Goal: Transaction & Acquisition: Register for event/course

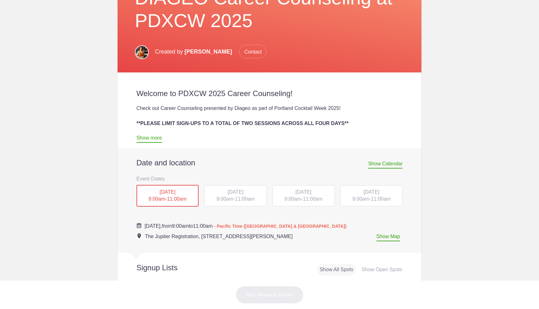
scroll to position [139, 0]
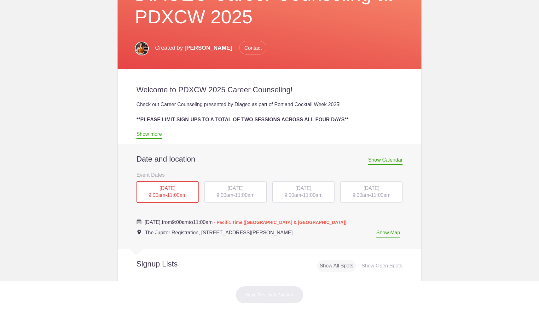
click at [238, 192] on div "TUE, Oct 14, 2025 9:00am - 11:00am" at bounding box center [235, 192] width 62 height 21
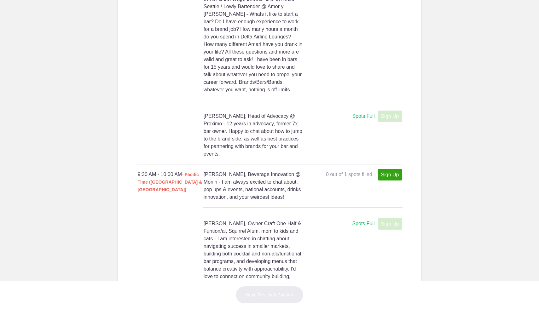
scroll to position [864, 0]
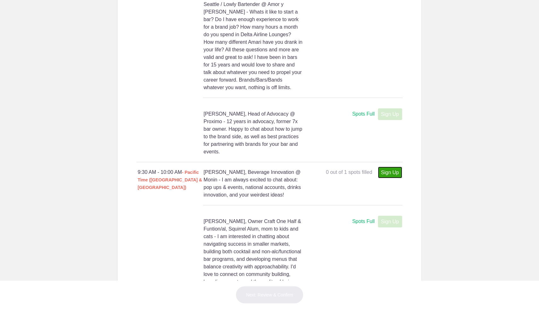
click at [388, 179] on link "Sign Up" at bounding box center [390, 173] width 24 height 12
type input "1"
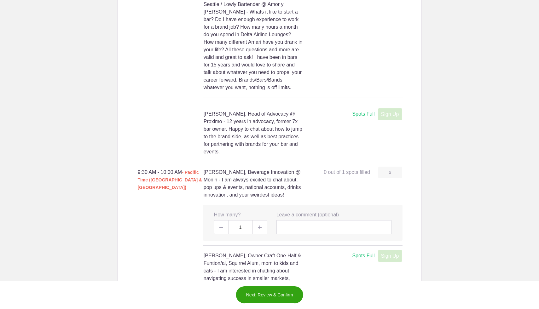
click at [261, 230] on img at bounding box center [260, 228] width 4 height 4
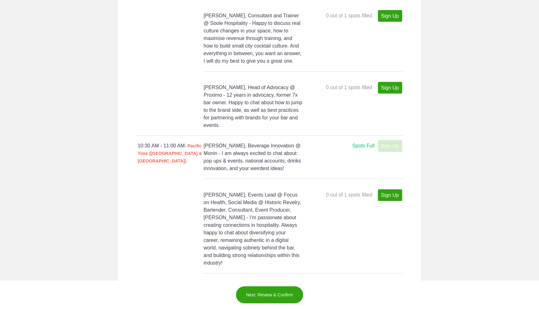
scroll to position [2294, 0]
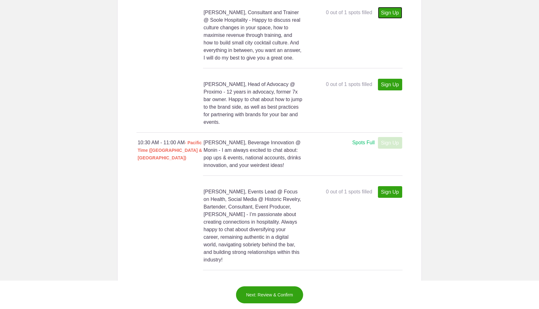
click at [386, 19] on link "Sign Up" at bounding box center [390, 13] width 24 height 12
type input "1"
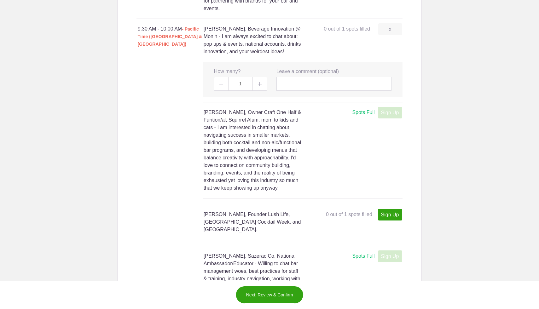
scroll to position [1005, 0]
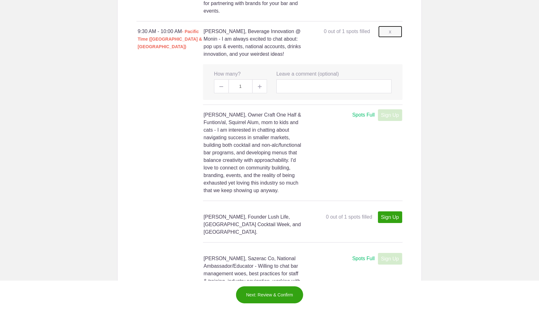
click at [393, 38] on link "x" at bounding box center [390, 32] width 24 height 12
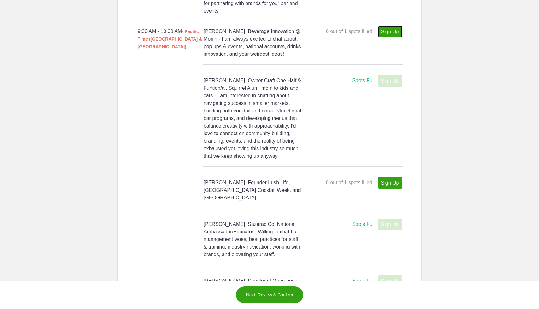
click at [393, 38] on link "Sign Up" at bounding box center [390, 32] width 24 height 12
type input "1"
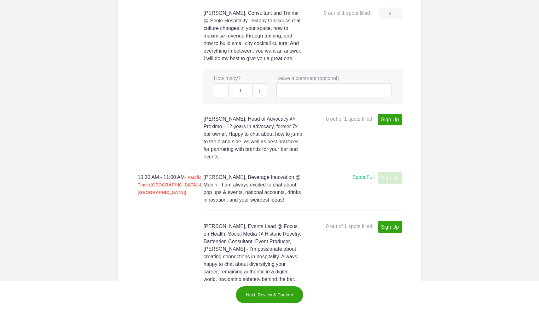
scroll to position [2294, 0]
click at [388, 19] on link "x" at bounding box center [390, 13] width 24 height 12
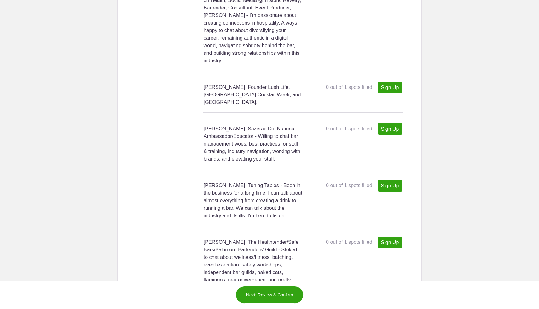
scroll to position [2494, 0]
click at [258, 298] on button "Next: Review & Confirm" at bounding box center [270, 295] width 68 height 18
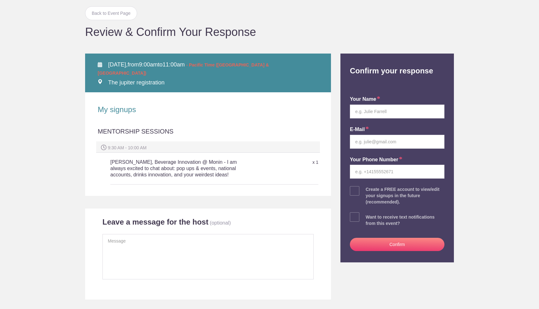
scroll to position [40, 0]
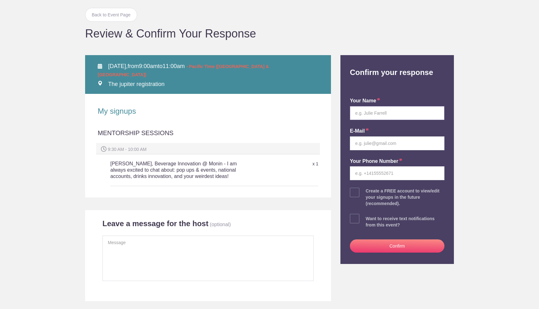
click at [386, 114] on input "text" at bounding box center [397, 113] width 95 height 14
type input "[PERSON_NAME]"
type input "[PERSON_NAME][EMAIL_ADDRESS][DOMAIN_NAME]"
type input "3059988524"
click at [356, 194] on span at bounding box center [354, 192] width 9 height 9
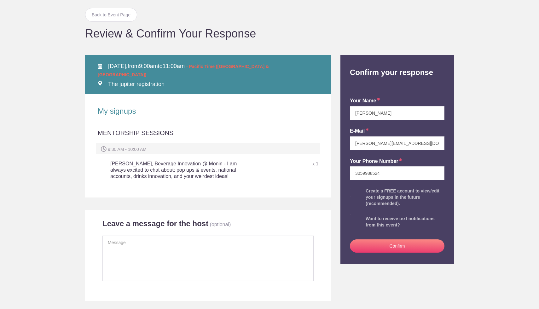
click at [368, 193] on input "checkbox" at bounding box center [415, 191] width 95 height 4
checkbox input "true"
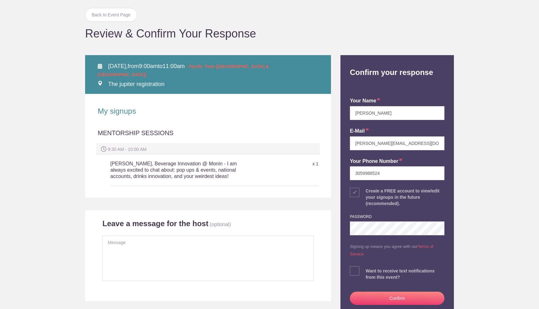
click at [352, 274] on span at bounding box center [354, 271] width 9 height 9
click at [368, 272] on input "checkbox" at bounding box center [415, 270] width 95 height 4
checkbox input "true"
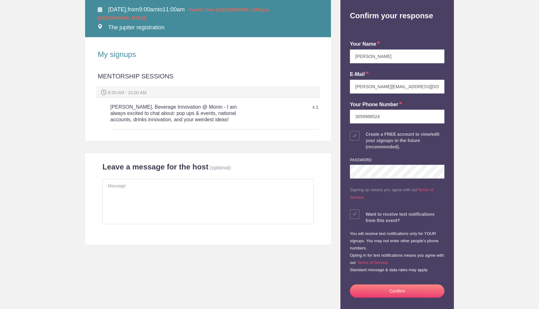
scroll to position [97, 0]
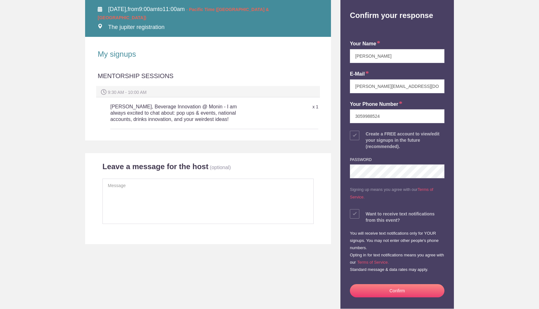
click at [386, 288] on button "Confirm" at bounding box center [397, 290] width 95 height 13
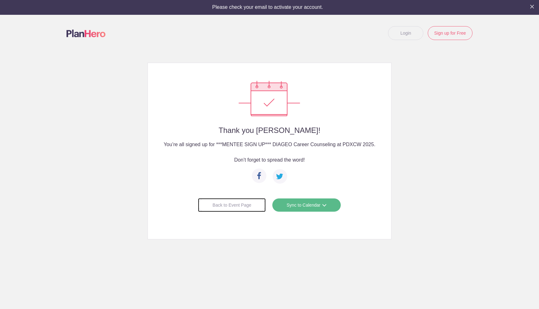
click at [246, 207] on div "Back to Event Page" at bounding box center [232, 205] width 68 height 14
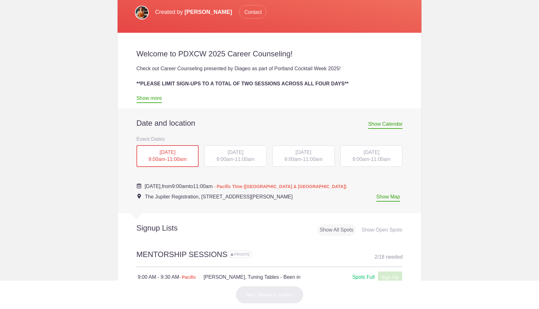
scroll to position [188, 0]
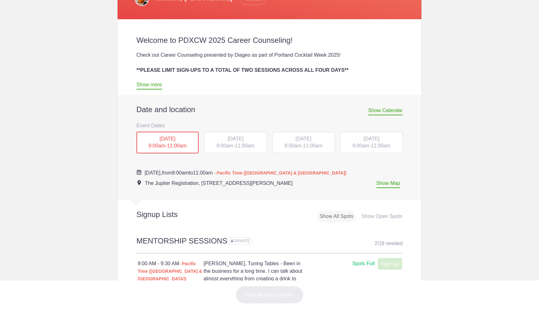
click at [299, 146] on span "9:00am" at bounding box center [292, 145] width 17 height 5
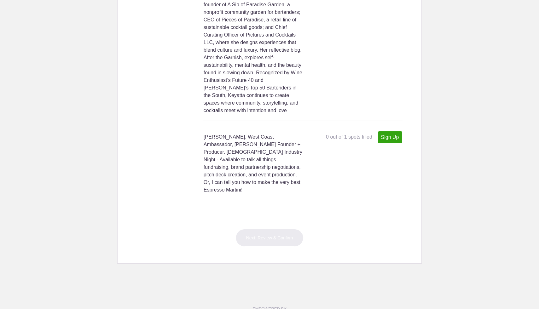
scroll to position [2982, 0]
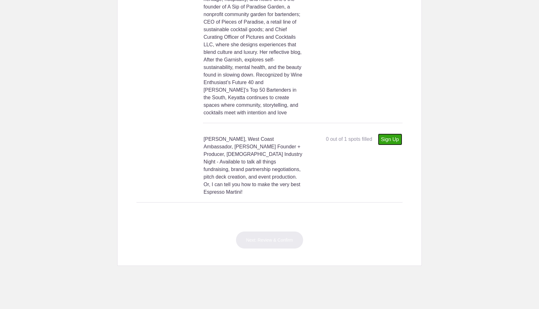
click at [385, 145] on link "Sign Up" at bounding box center [390, 140] width 24 height 12
type input "1"
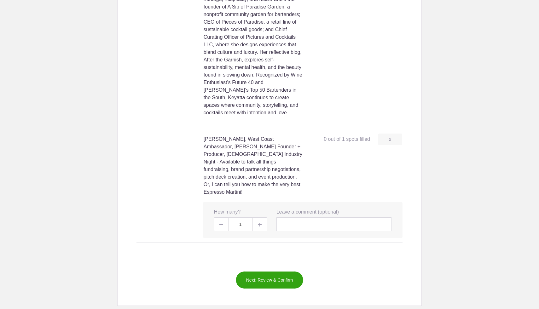
click at [276, 289] on button "Next: Review & Confirm" at bounding box center [270, 281] width 68 height 18
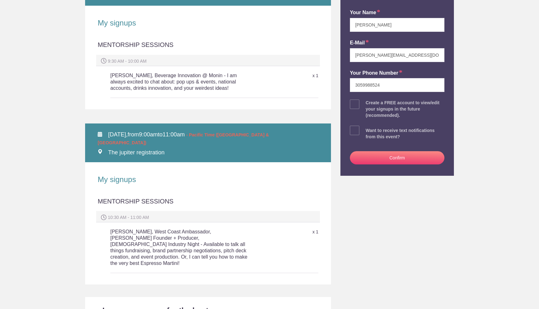
scroll to position [127, 0]
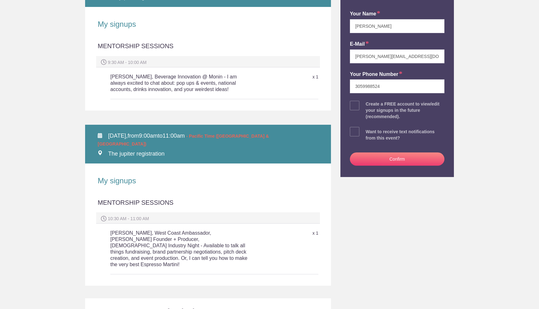
click at [377, 163] on button "Confirm" at bounding box center [397, 159] width 95 height 13
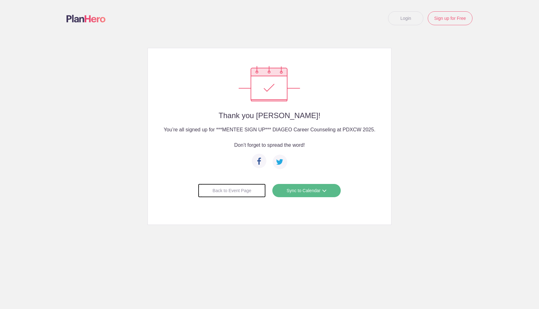
click at [244, 195] on div "Back to Event Page" at bounding box center [232, 191] width 68 height 14
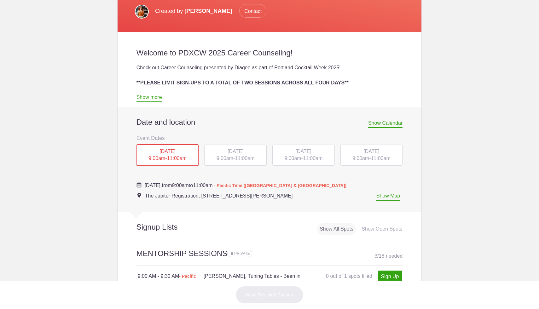
scroll to position [178, 0]
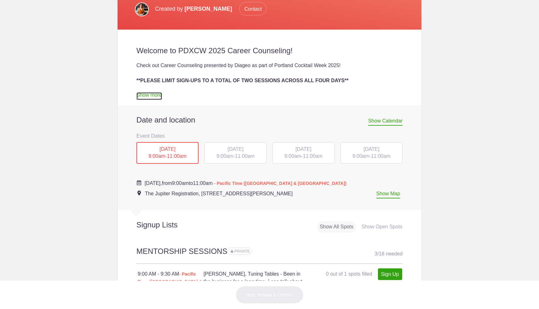
click at [147, 96] on link "Show more" at bounding box center [150, 96] width 26 height 8
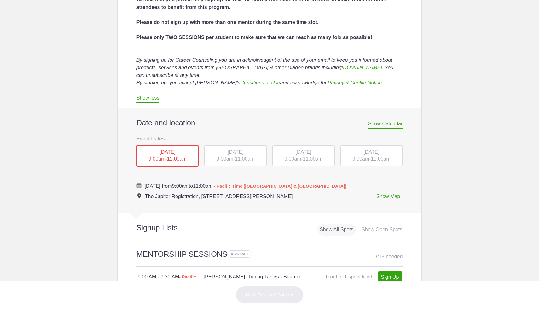
scroll to position [585, 0]
click at [229, 161] on span "9:00am" at bounding box center [225, 158] width 17 height 5
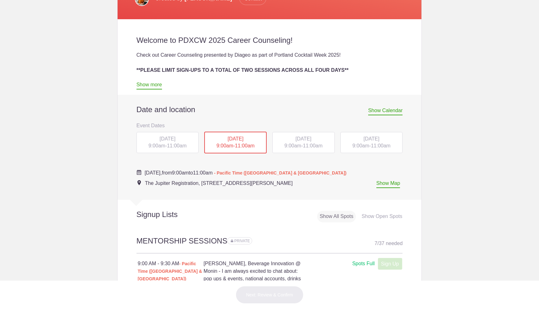
scroll to position [193, 0]
